Goal: Task Accomplishment & Management: Use online tool/utility

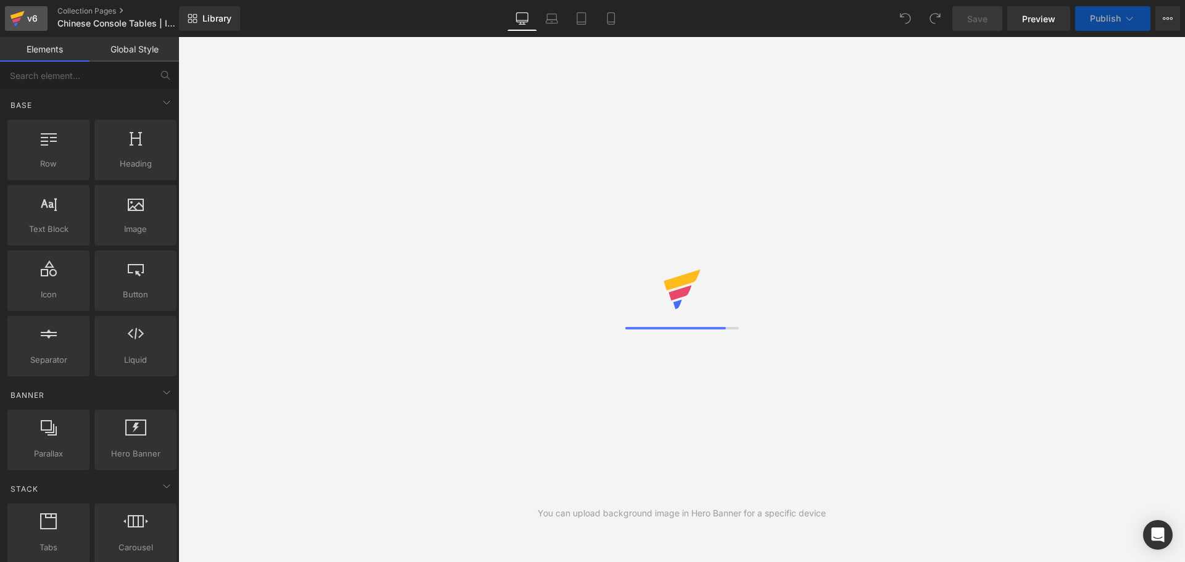
click at [22, 19] on icon at bounding box center [17, 18] width 15 height 31
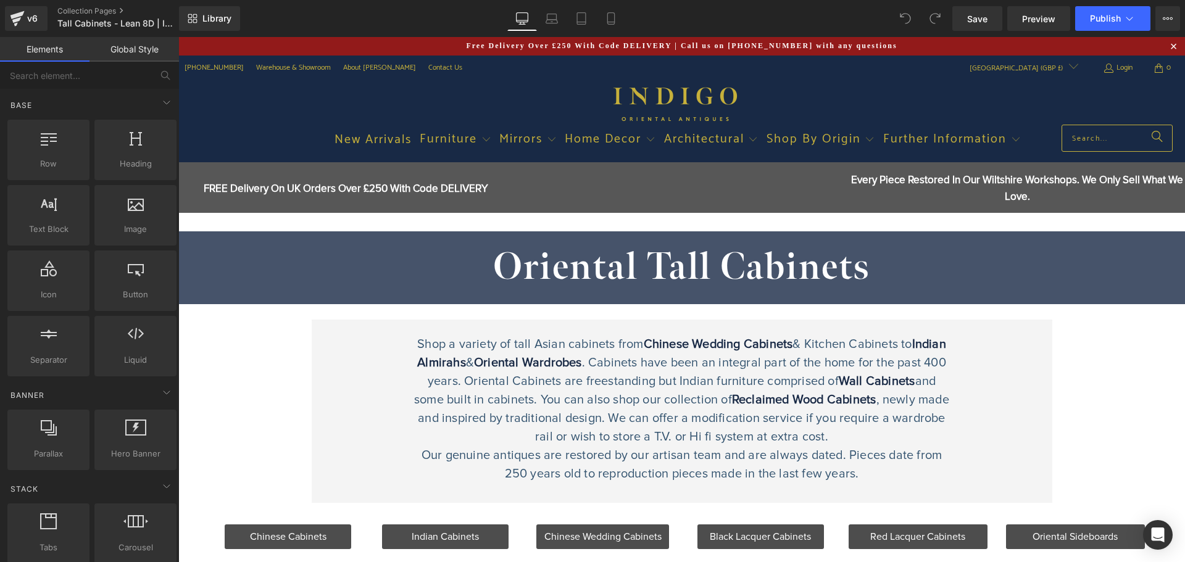
click at [647, 482] on div "Shop a variety of tall Asian cabinets from Chinese Wedding Cabinets & Kitchen C…" at bounding box center [681, 409] width 537 height 148
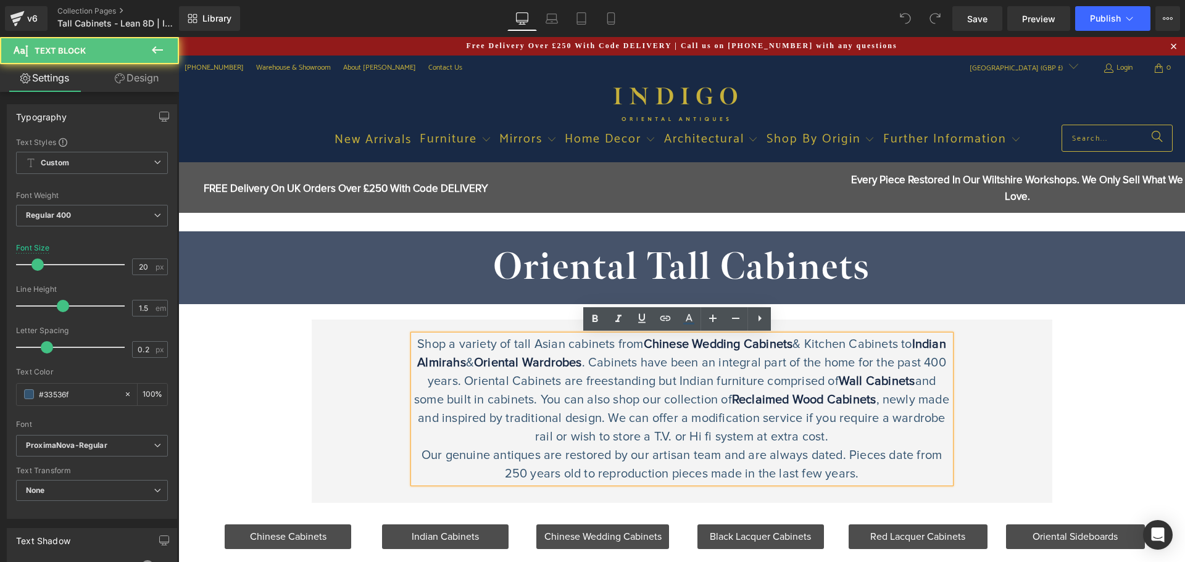
click at [638, 428] on p "Shop a variety of tall Asian cabinets from Chinese Wedding Cabinets & Kitchen C…" at bounding box center [681, 390] width 537 height 111
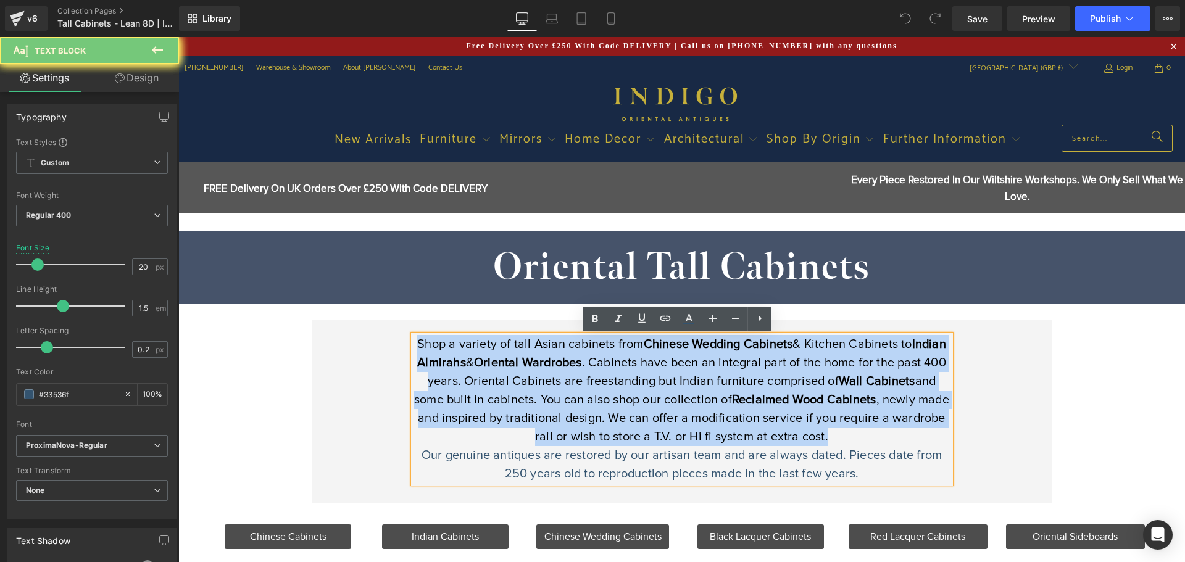
click at [638, 428] on p "Shop a variety of tall Asian cabinets from Chinese Wedding Cabinets & Kitchen C…" at bounding box center [681, 390] width 537 height 111
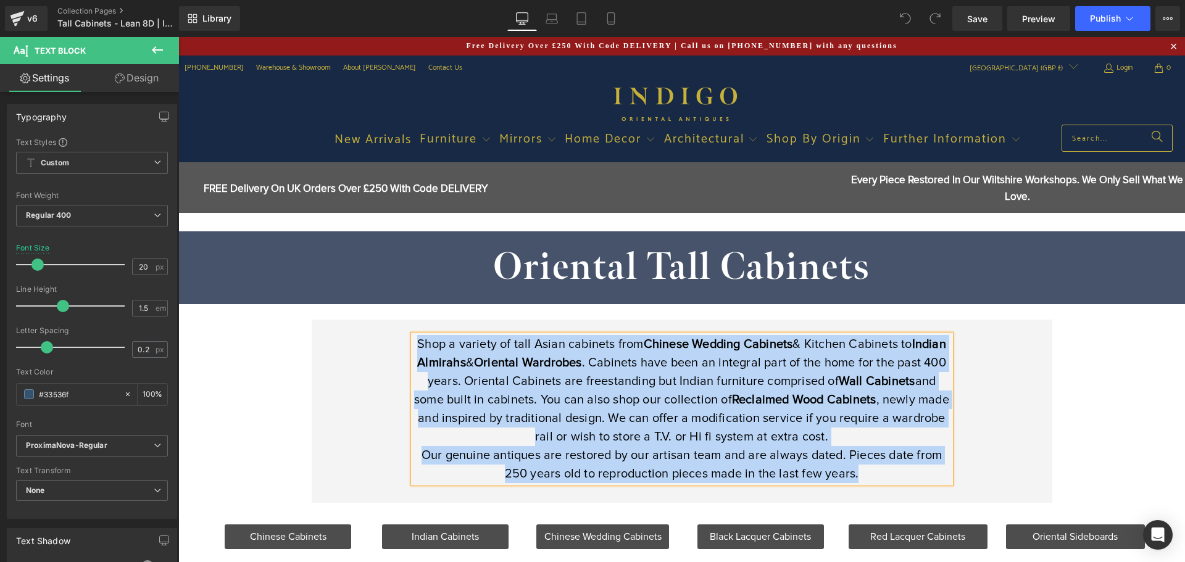
copy div "Shop a variety of tall Asian cabinets from Chinese Wedding Cabinets & Kitchen C…"
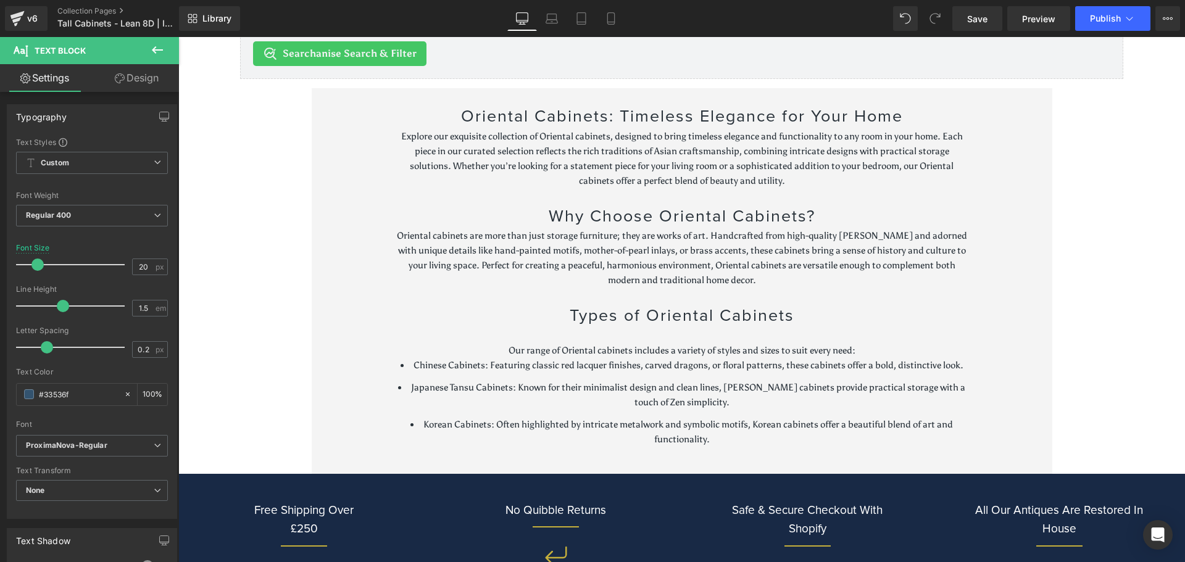
scroll to position [545, 0]
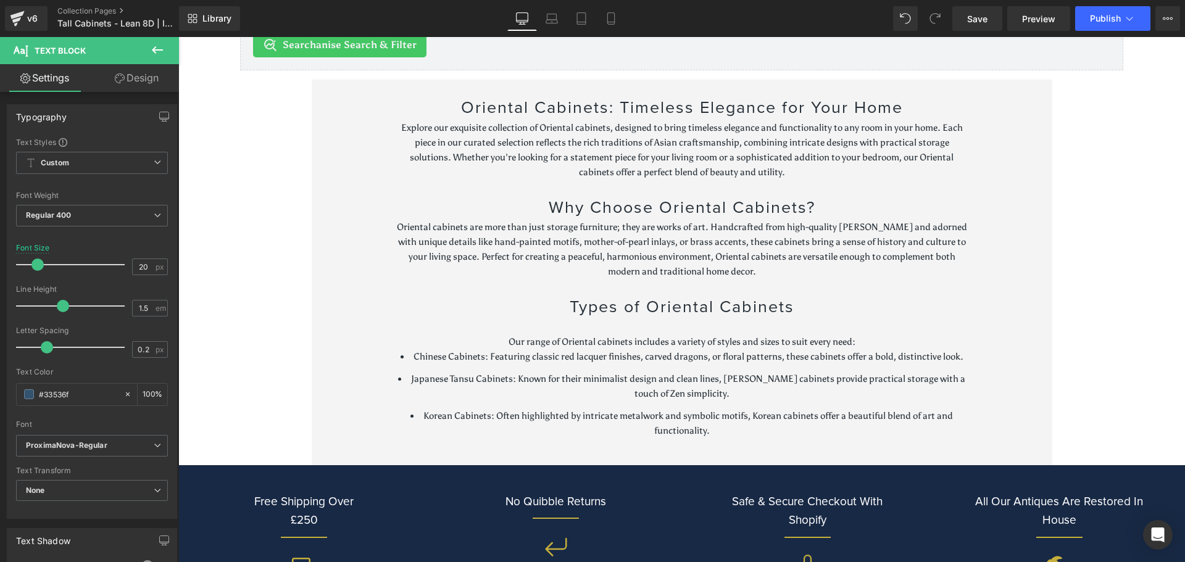
click at [564, 170] on p "Explore our exquisite collection of Oriental cabinets, designed to bring timele…" at bounding box center [682, 149] width 574 height 59
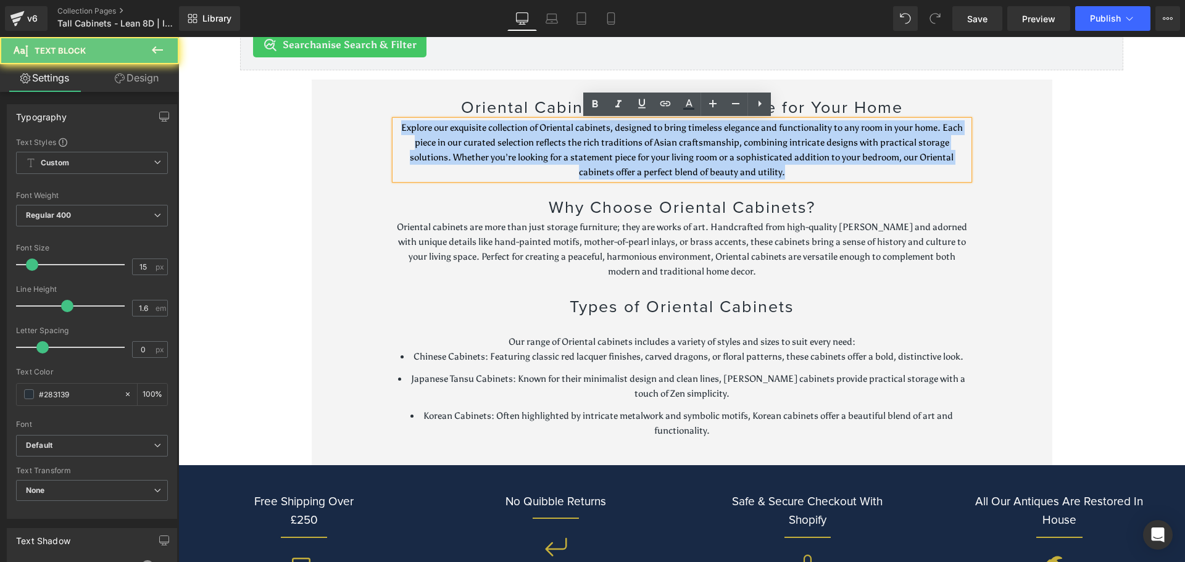
click at [563, 170] on p "Explore our exquisite collection of Oriental cabinets, designed to bring timele…" at bounding box center [682, 149] width 574 height 59
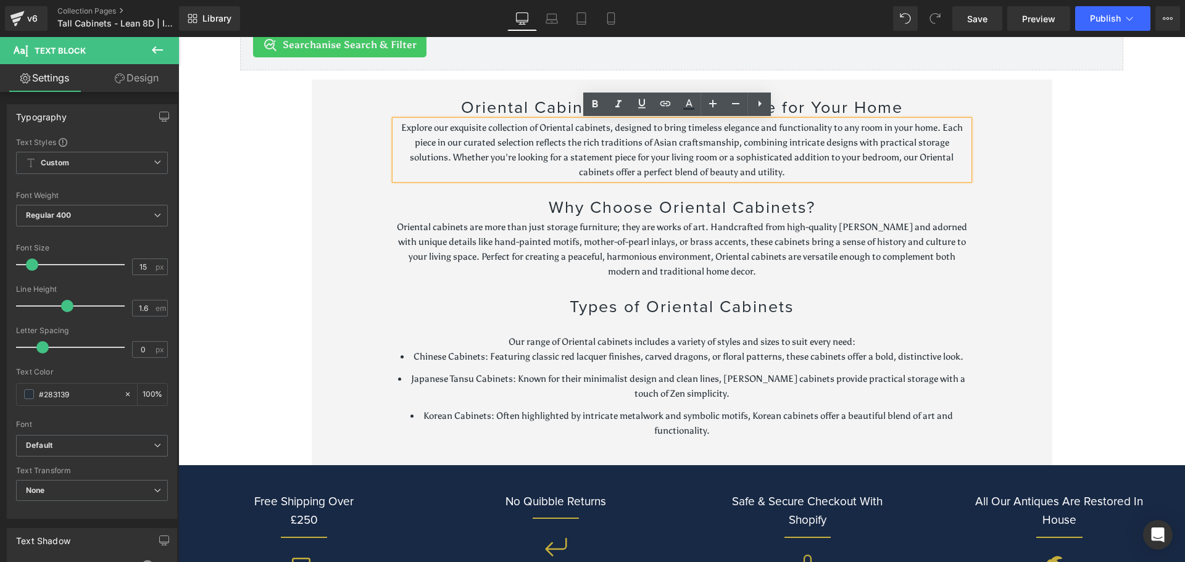
click at [244, 172] on div "FREE Delivery On UK Orders Over £250 With Code DELIVERY Text Block Text Block R…" at bounding box center [681, 205] width 1006 height 1177
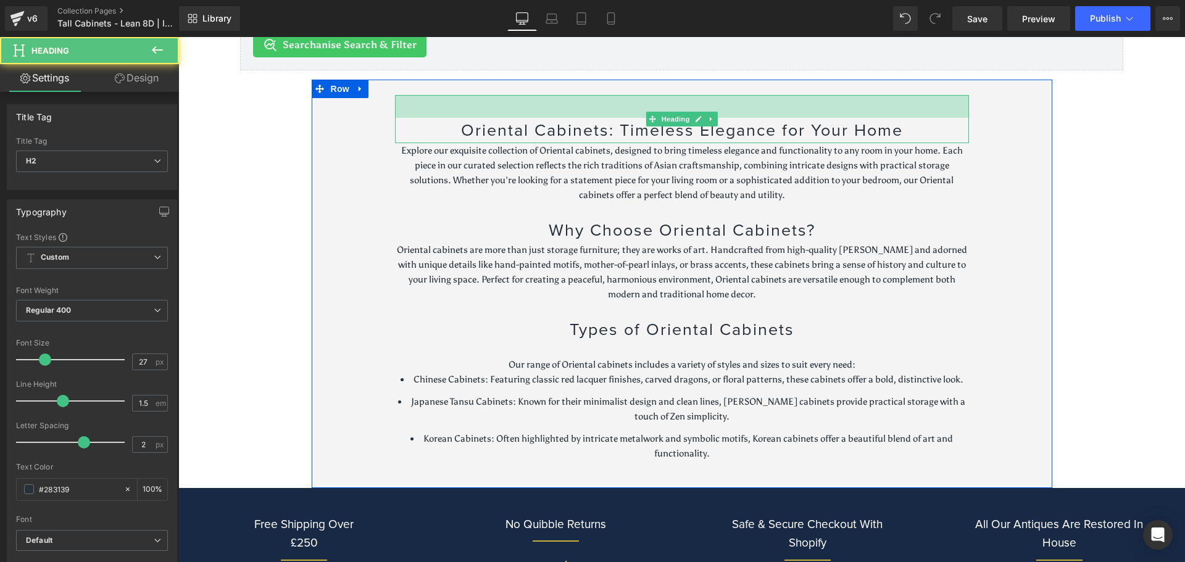
drag, startPoint x: 405, startPoint y: 98, endPoint x: 435, endPoint y: 121, distance: 37.4
click at [435, 121] on div "Oriental Cabinets: Timeless Elegance for Your Home Heading 37px" at bounding box center [682, 119] width 574 height 48
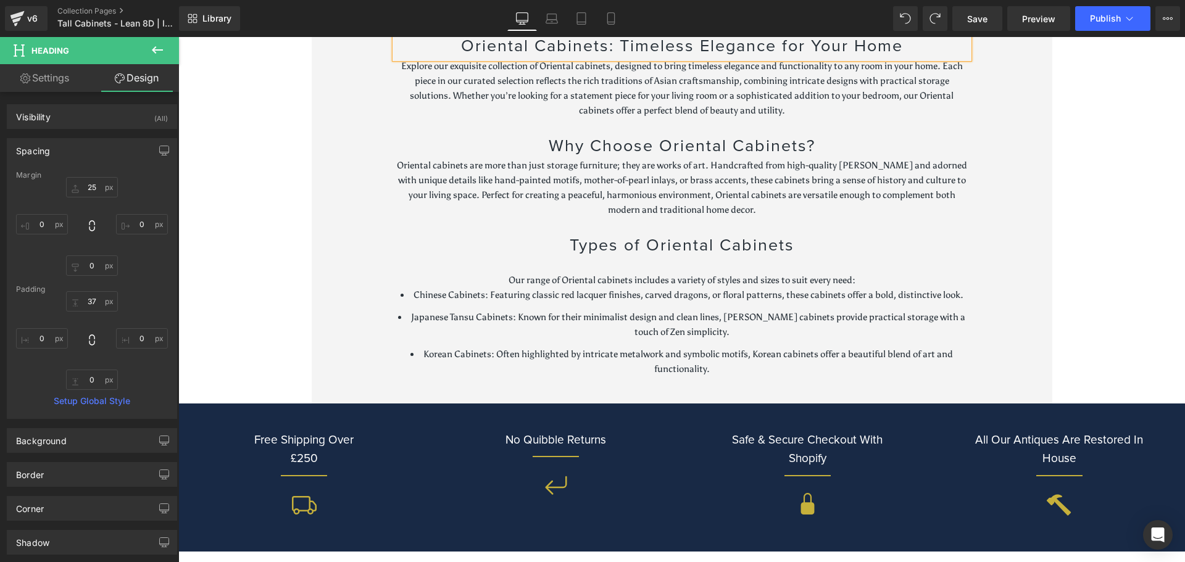
scroll to position [506, 0]
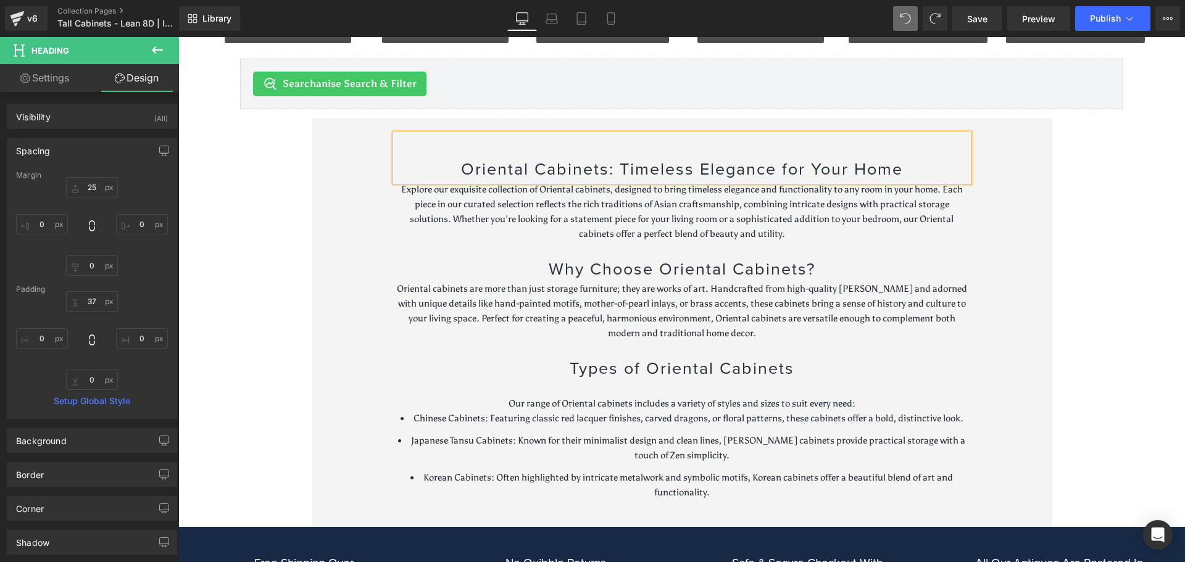
type input "25"
type input "0"
type input "37"
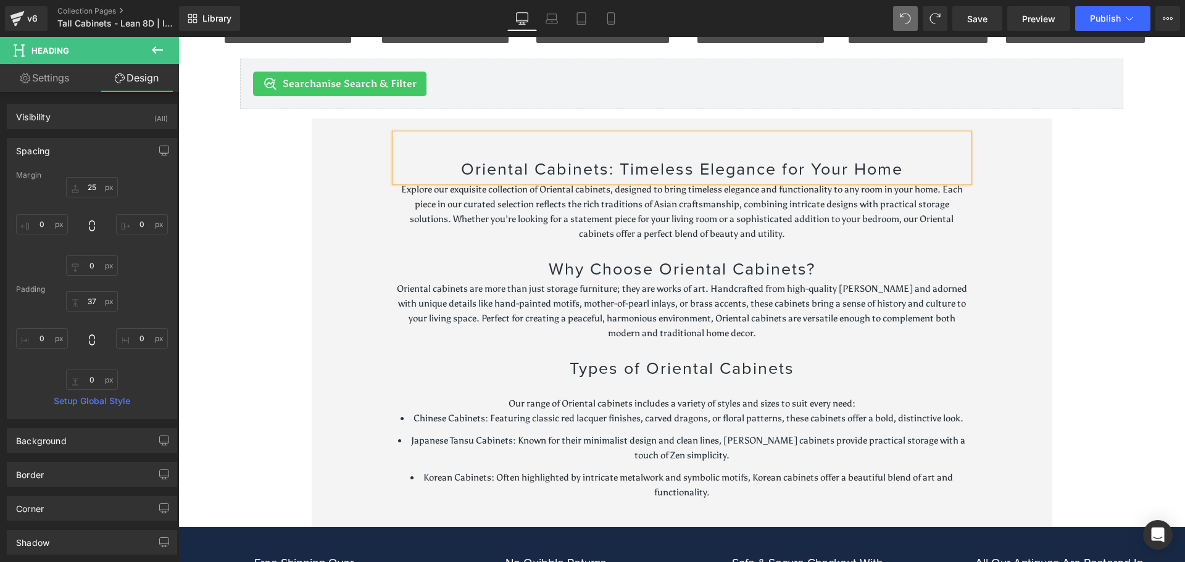
type input "0"
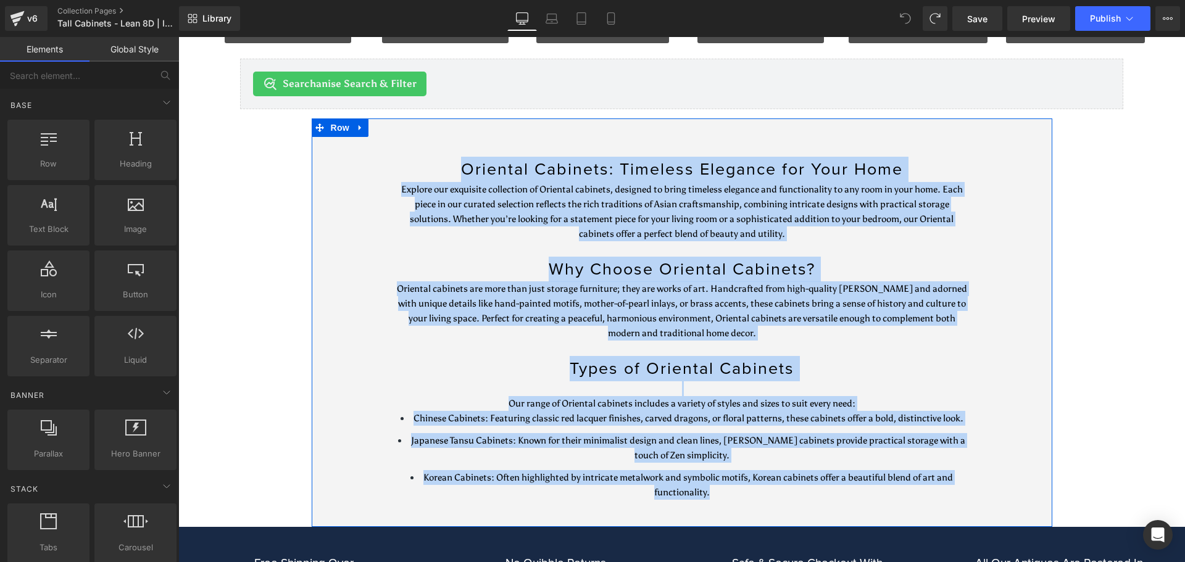
drag, startPoint x: 273, startPoint y: 115, endPoint x: 831, endPoint y: 508, distance: 683.2
click at [831, 508] on div "FREE Delivery On UK Orders Over £250 With Code DELIVERY Text Block Text Block R…" at bounding box center [681, 256] width 1006 height 1200
copy div "Loremipsumd Sitame & Consec Adi Elitsedd Eiusmodt: Incididu Utlabore etd Magn A…"
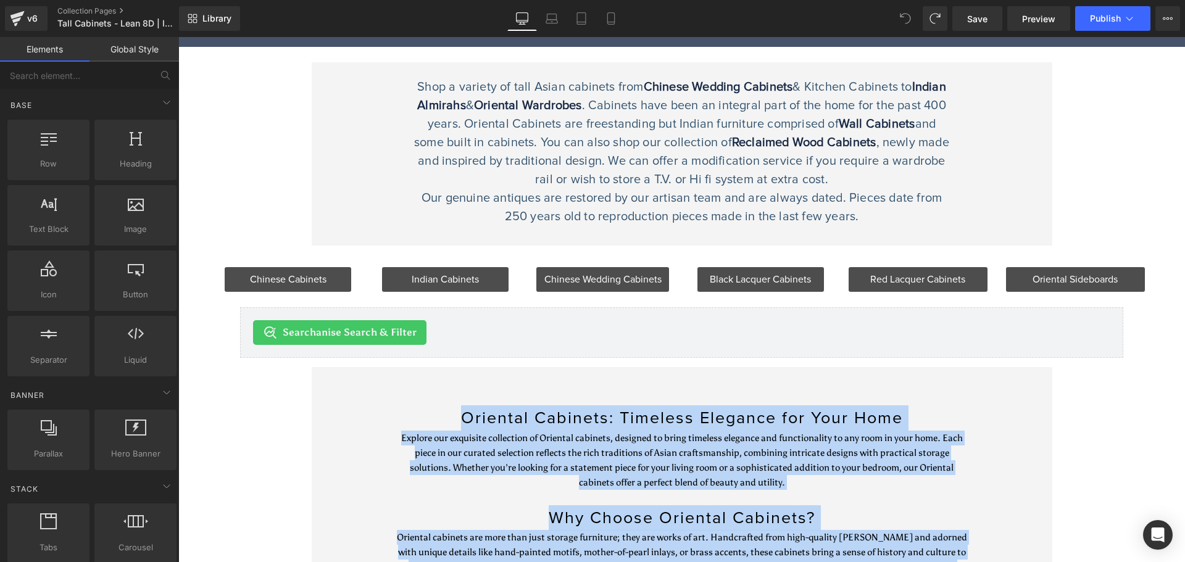
scroll to position [247, 0]
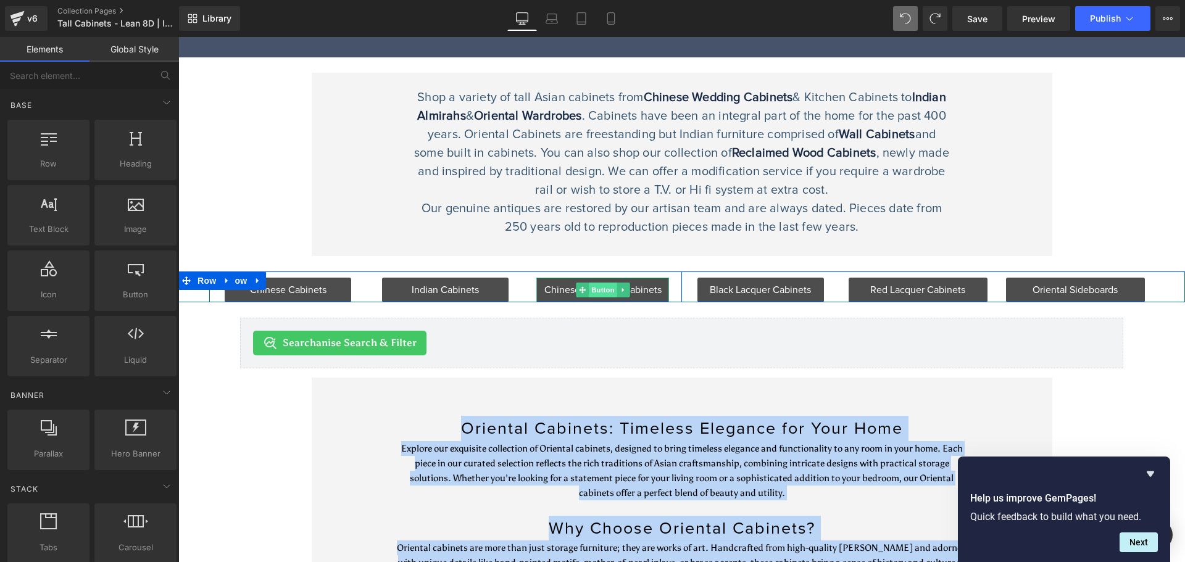
click at [607, 292] on span "Button" at bounding box center [603, 290] width 28 height 15
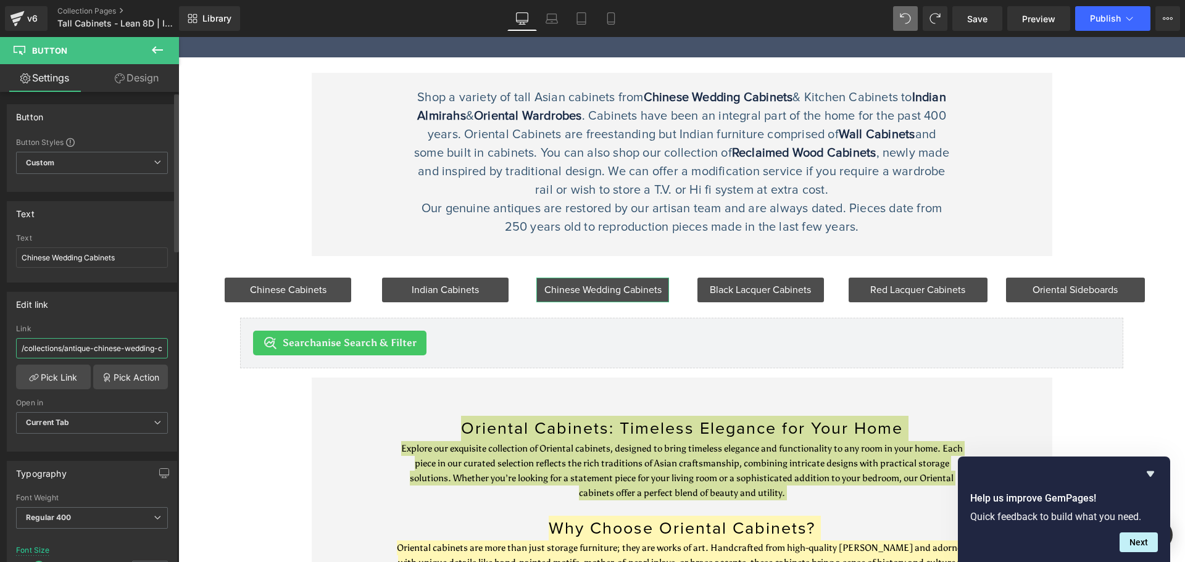
click at [51, 357] on input "/collections/antique-chinese-wedding-cabinets" at bounding box center [92, 348] width 152 height 20
click at [443, 295] on span "Button" at bounding box center [445, 290] width 28 height 15
click at [87, 355] on input "/collections/indian-cabinets-cupboards" at bounding box center [92, 348] width 152 height 20
click at [752, 284] on span "Button" at bounding box center [760, 290] width 28 height 15
click at [92, 349] on input "/collections/chinese-black-lacquer-cabinets" at bounding box center [92, 348] width 152 height 20
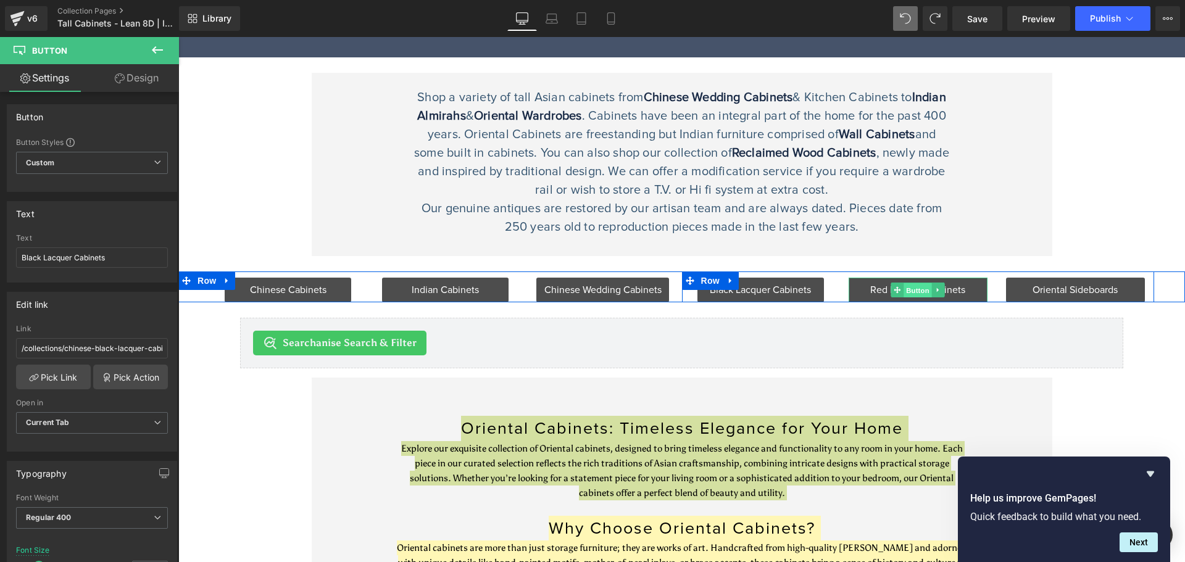
click at [919, 292] on span "Button" at bounding box center [917, 290] width 28 height 15
click at [144, 341] on input "/collections/chinese-red-lacquer-cabinets" at bounding box center [92, 348] width 152 height 20
click at [736, 292] on icon at bounding box center [739, 289] width 7 height 7
click at [85, 348] on input "/collections/chinese-black-lacquer-cabinets" at bounding box center [92, 348] width 152 height 20
click at [1063, 291] on span "Button" at bounding box center [1075, 290] width 28 height 15
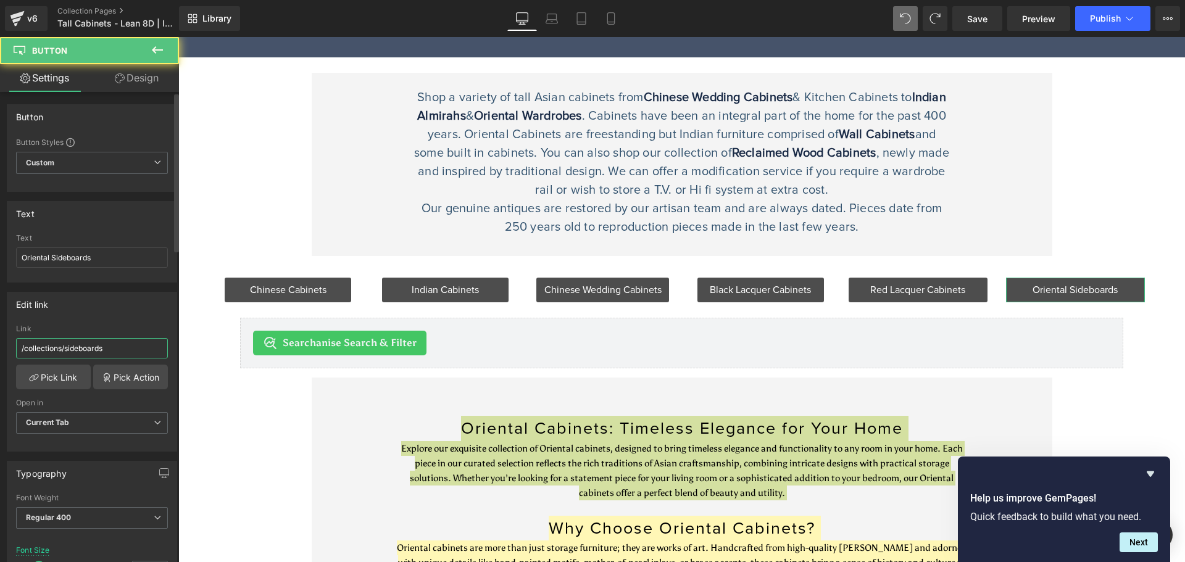
click at [67, 349] on input "/collections/sideboards" at bounding box center [92, 348] width 152 height 20
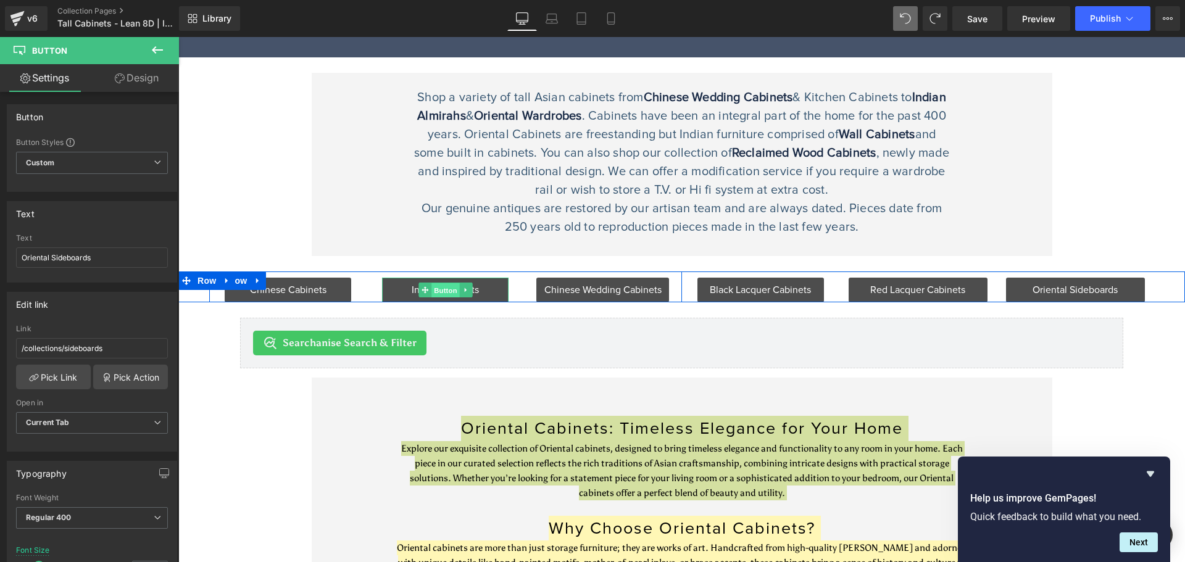
click at [441, 288] on span "Button" at bounding box center [445, 290] width 28 height 15
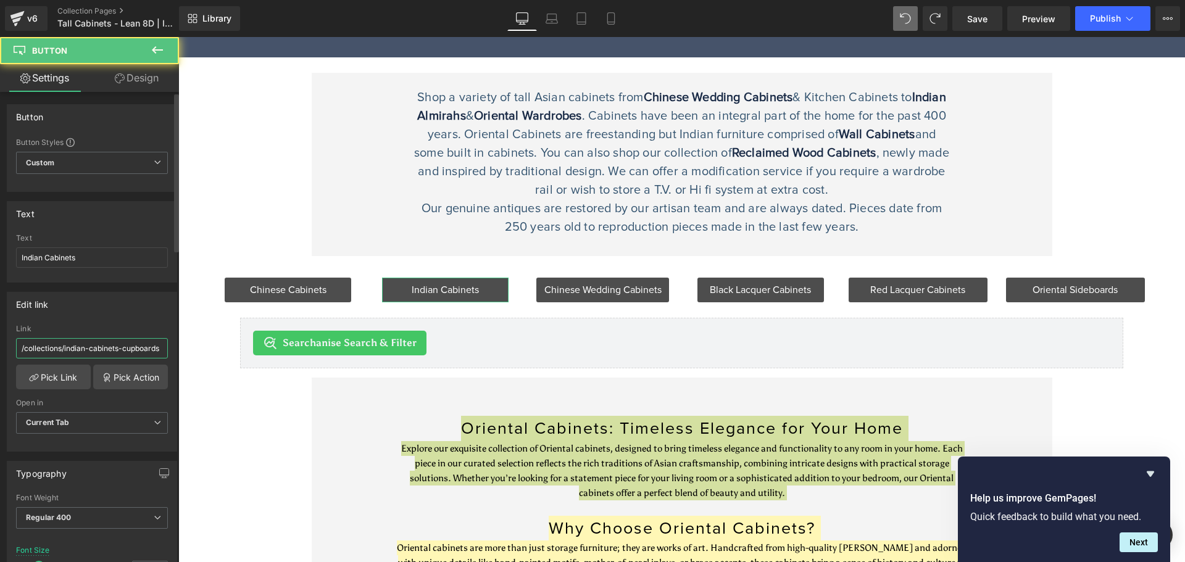
click at [118, 344] on input "/collections/indian-cabinets-cupboards" at bounding box center [92, 348] width 152 height 20
